Goal: Navigation & Orientation: Find specific page/section

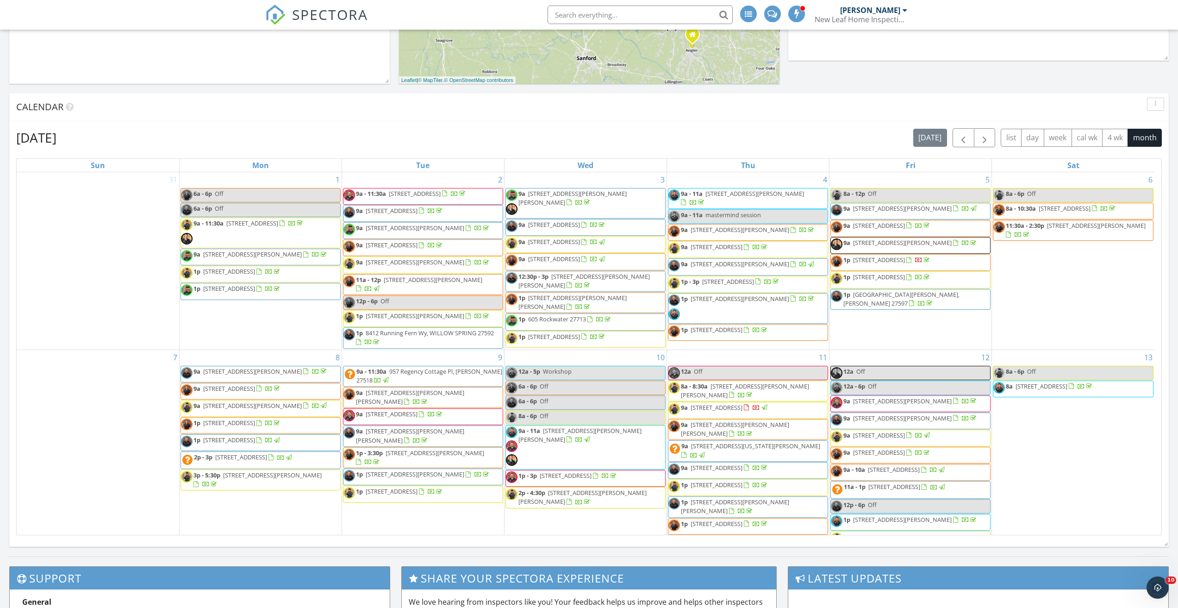
scroll to position [764, 1193]
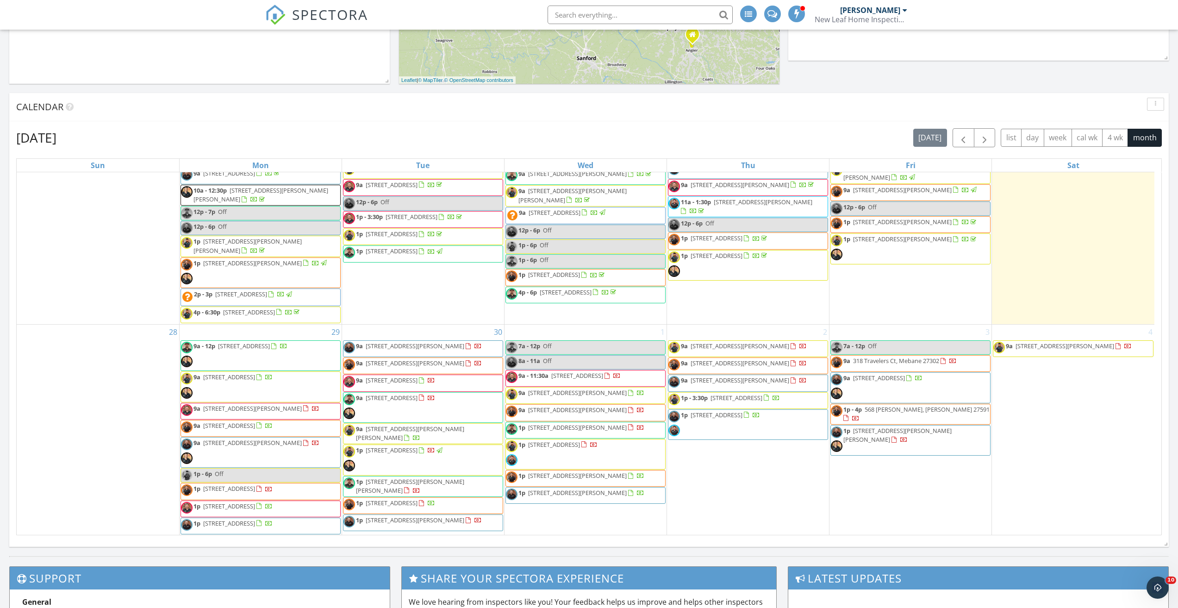
click at [306, 17] on span "SPECTORA" at bounding box center [330, 14] width 76 height 19
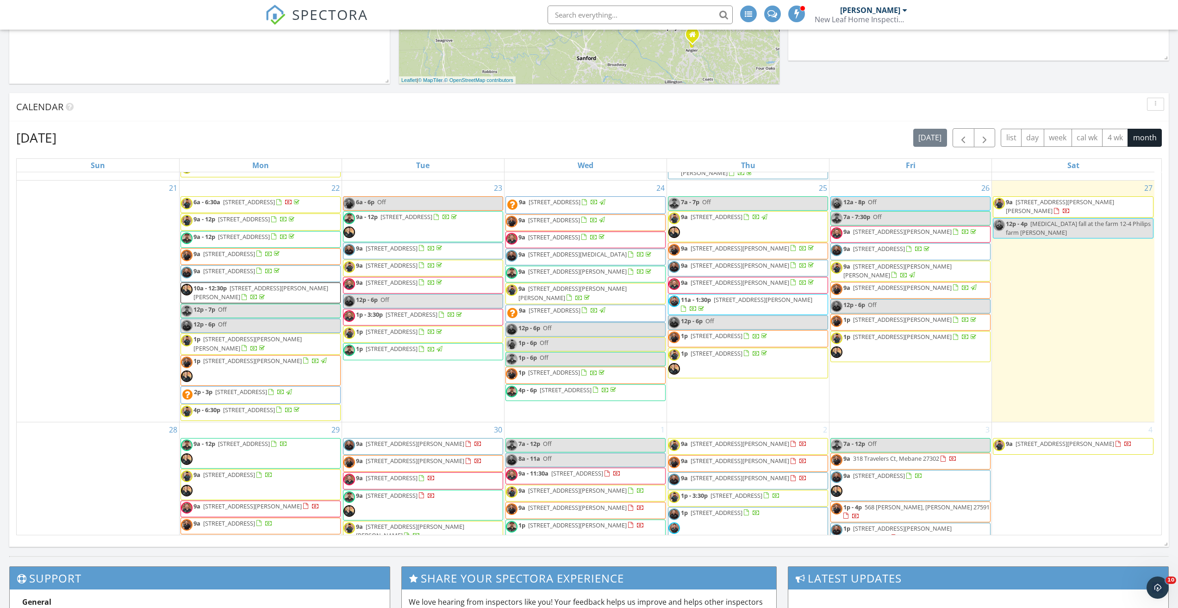
scroll to position [705, 0]
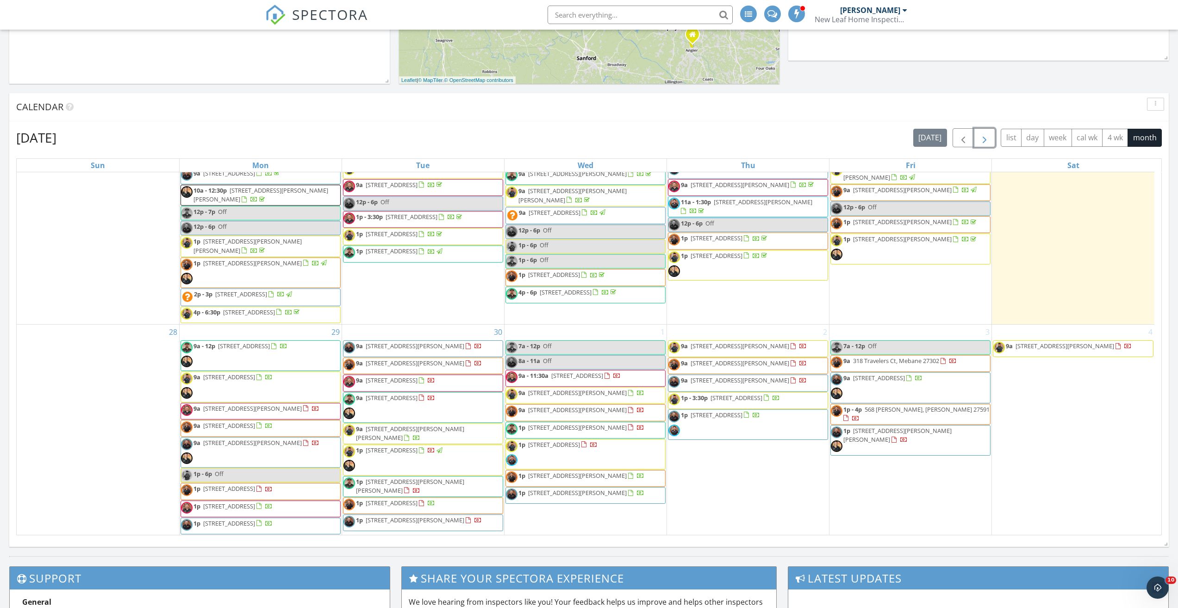
click at [992, 135] on button "button" at bounding box center [985, 137] width 22 height 19
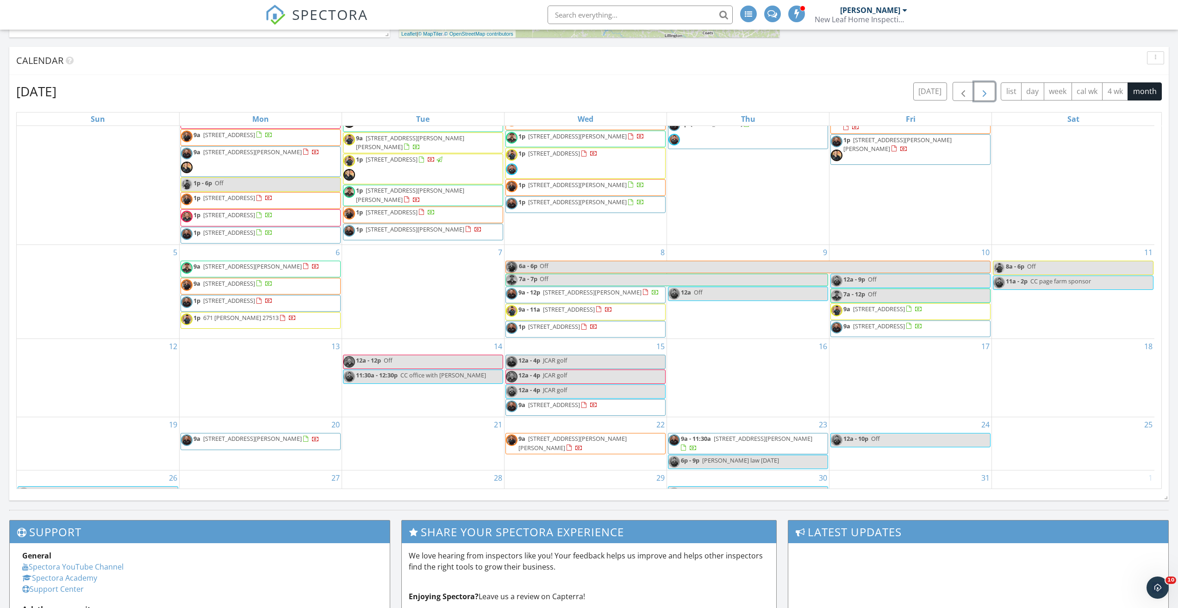
scroll to position [119, 0]
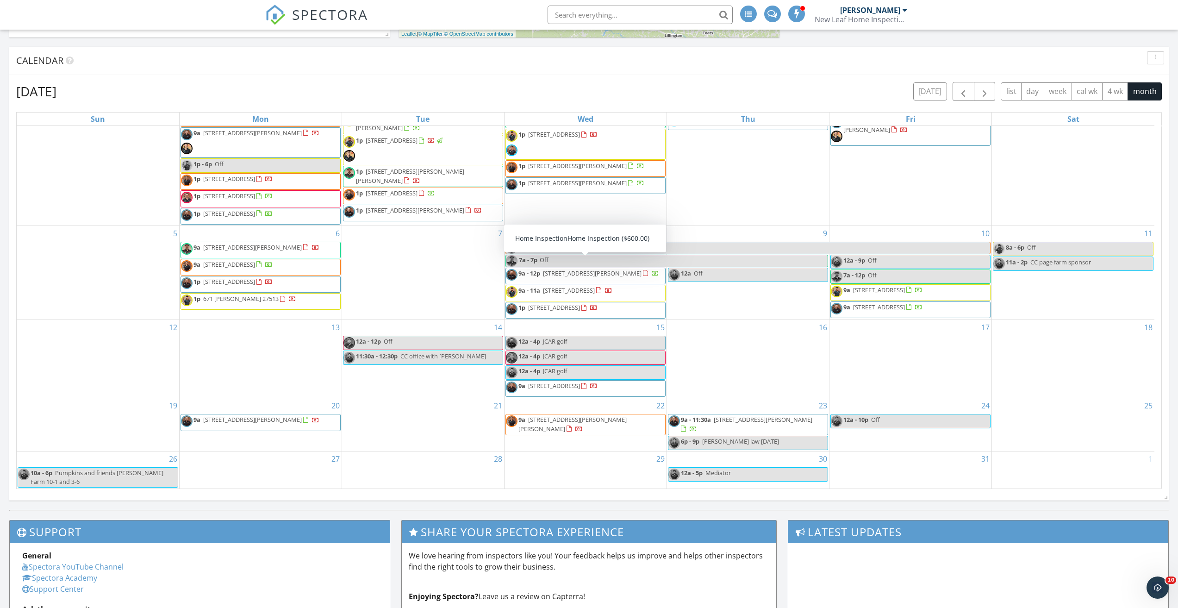
click at [309, 16] on span "SPECTORA" at bounding box center [330, 14] width 76 height 19
